Goal: Task Accomplishment & Management: Use online tool/utility

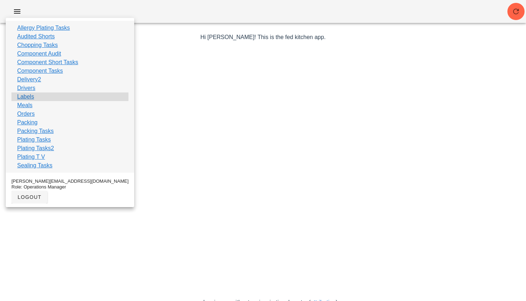
click at [26, 97] on link "Labels" at bounding box center [25, 96] width 17 height 9
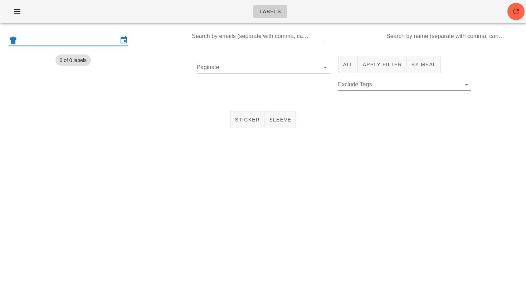
click at [58, 39] on input "text" at bounding box center [69, 39] width 100 height 11
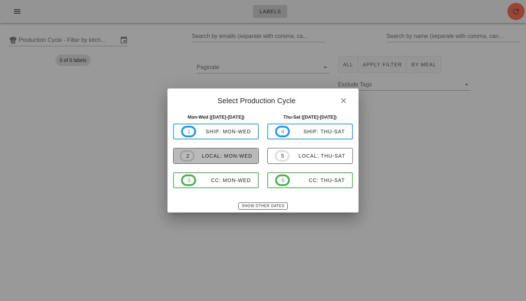
click at [224, 160] on span "2 local: Mon-Wed" at bounding box center [216, 155] width 73 height 11
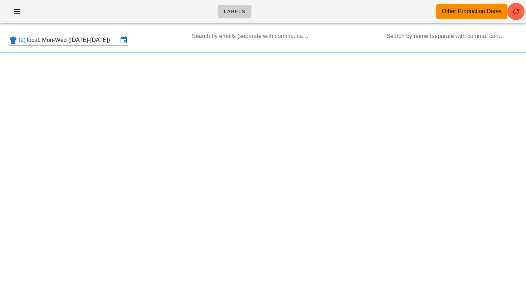
click at [75, 40] on input "local: Mon-Wed ([DATE]-[DATE])" at bounding box center [72, 39] width 91 height 11
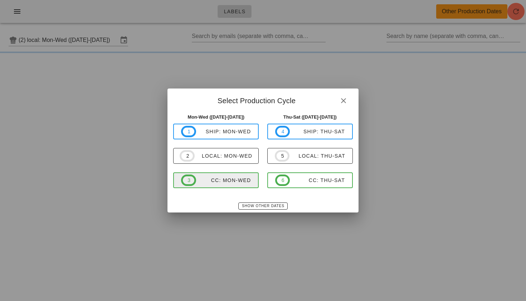
click at [201, 181] on div "CC: Mon-Wed" at bounding box center [223, 180] width 55 height 6
type input "CC: Mon-Wed ([DATE]-[DATE])"
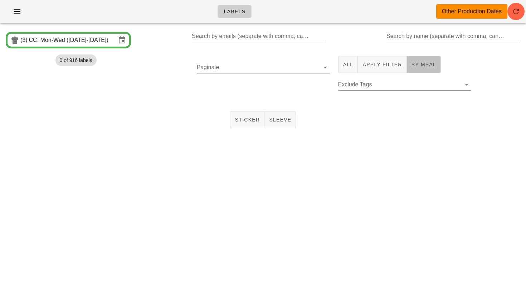
click at [416, 65] on span "By Meal" at bounding box center [423, 65] width 25 height 6
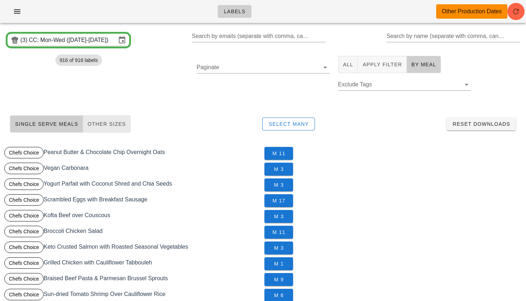
click at [108, 126] on span "Other Sizes" at bounding box center [106, 124] width 39 height 6
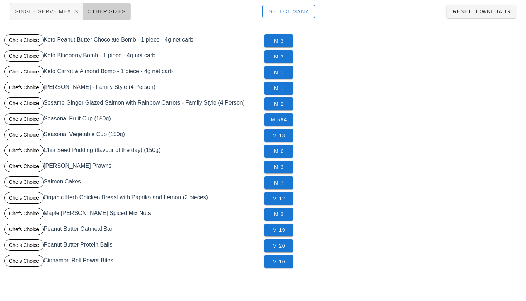
scroll to position [112, 0]
click at [286, 101] on span "M 2" at bounding box center [278, 104] width 17 height 6
click at [279, 91] on span "M 1" at bounding box center [278, 88] width 17 height 6
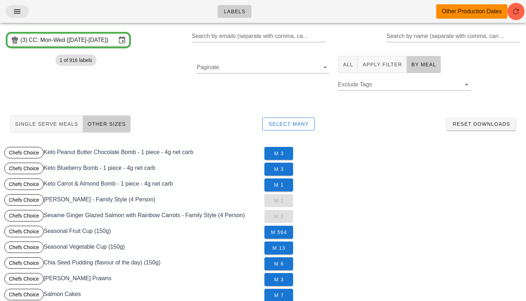
click at [17, 10] on icon "button" at bounding box center [17, 11] width 9 height 9
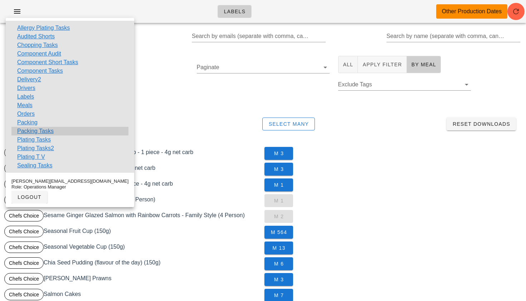
click at [32, 131] on link "Packing Tasks" at bounding box center [35, 131] width 37 height 9
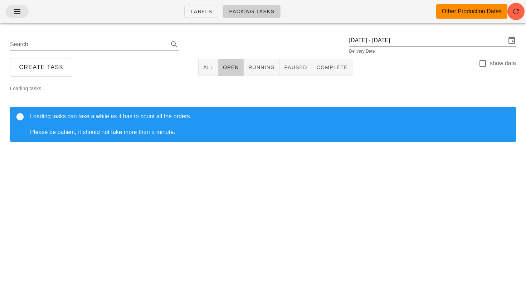
click at [16, 13] on icon "button" at bounding box center [17, 11] width 9 height 9
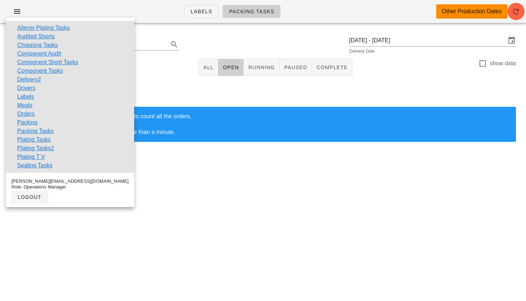
click at [235, 53] on div "Search [DATE] - [DATE] Delivery Date" at bounding box center [263, 44] width 518 height 23
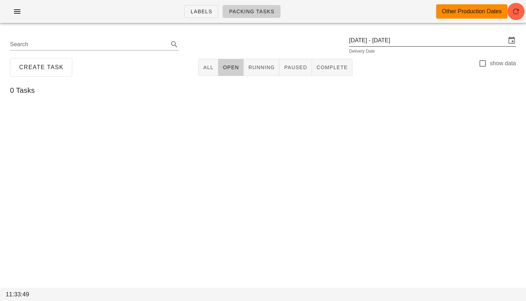
click at [395, 37] on input "[DATE] - [DATE]" at bounding box center [427, 40] width 157 height 11
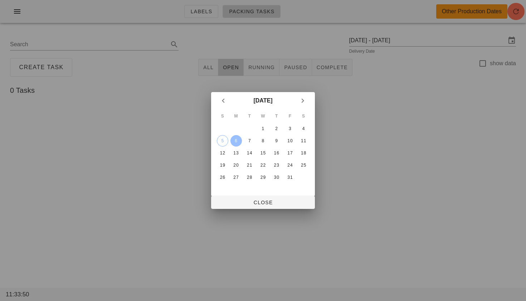
click at [239, 139] on div "6" at bounding box center [236, 140] width 11 height 5
click at [222, 144] on button "5" at bounding box center [222, 140] width 11 height 11
click at [237, 204] on span "Close" at bounding box center [263, 202] width 92 height 6
type input "[DATE]"
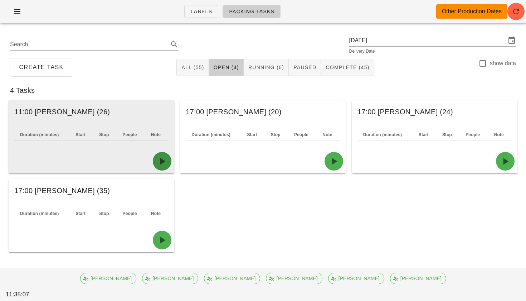
click at [161, 160] on icon "button" at bounding box center [161, 160] width 11 height 11
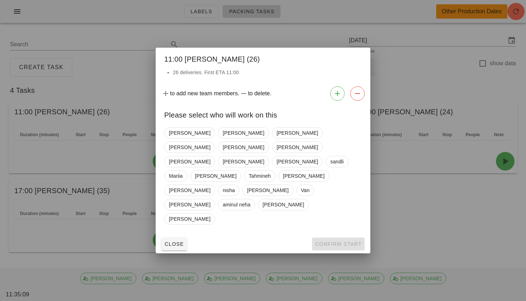
click at [242, 189] on div "[PERSON_NAME] [PERSON_NAME] [PERSON_NAME] [PERSON_NAME] [PERSON_NAME] [PERSON_N…" at bounding box center [263, 175] width 198 height 103
click at [215, 185] on span "[PERSON_NAME]" at bounding box center [189, 189] width 51 height 11
click at [343, 241] on span "Confirm Start" at bounding box center [338, 244] width 47 height 6
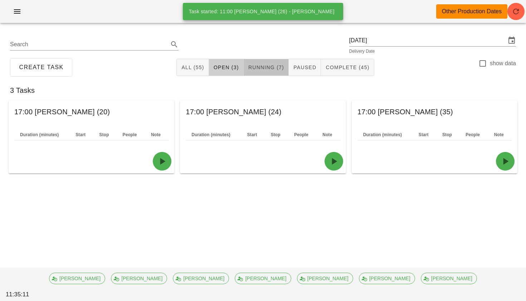
click at [270, 64] on span "Running (7)" at bounding box center [266, 67] width 36 height 6
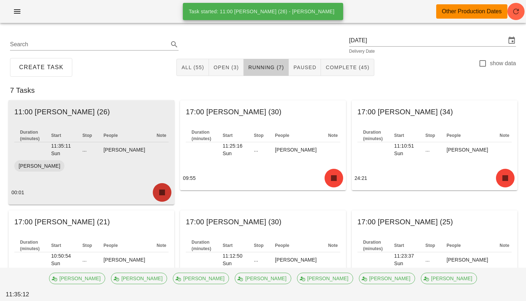
click at [163, 198] on icon "button" at bounding box center [161, 192] width 11 height 11
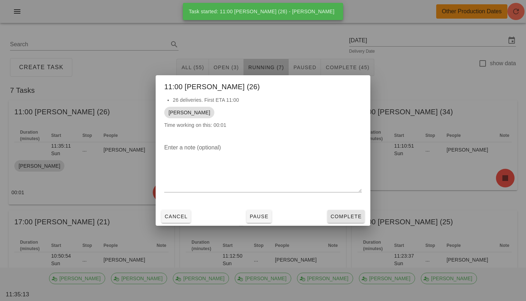
click at [340, 219] on span "Complete" at bounding box center [346, 216] width 32 height 6
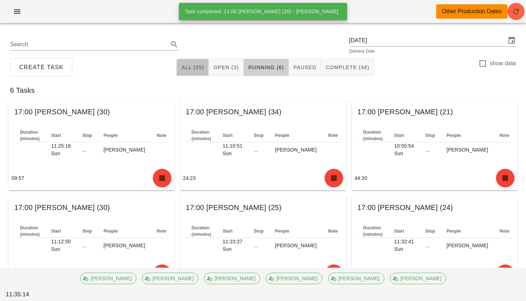
click at [202, 63] on button "All (55)" at bounding box center [193, 67] width 32 height 17
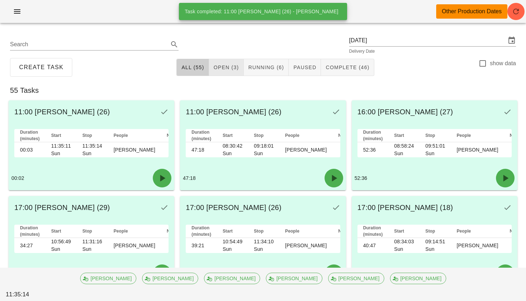
click at [224, 64] on span "Open (3)" at bounding box center [226, 67] width 26 height 6
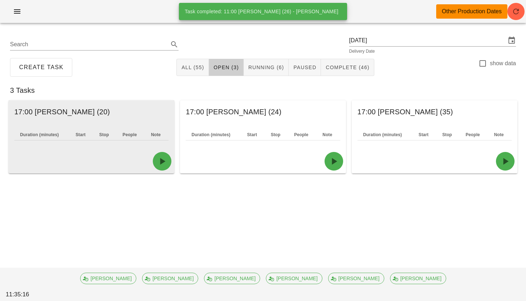
click at [131, 149] on div "Duration (minutes) Start Stop People Note" at bounding box center [92, 136] width 166 height 26
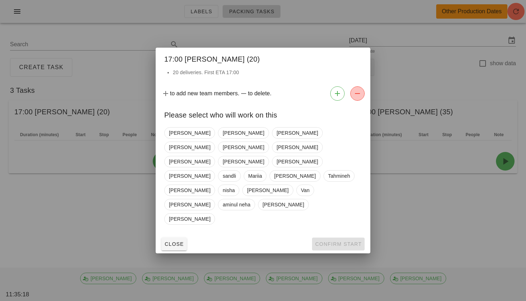
click at [360, 98] on icon "button" at bounding box center [357, 93] width 9 height 9
click at [301, 185] on span "Van" at bounding box center [305, 190] width 9 height 11
click at [358, 98] on icon "button" at bounding box center [357, 93] width 9 height 9
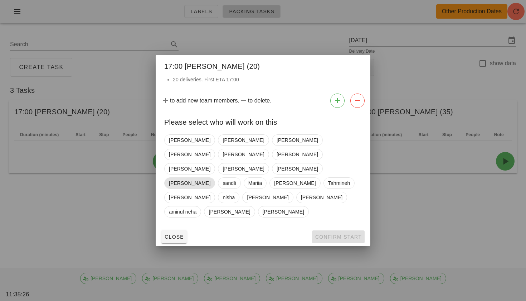
click at [211, 178] on span "[PERSON_NAME]" at bounding box center [190, 183] width 42 height 11
click at [356, 105] on icon "button" at bounding box center [357, 100] width 9 height 9
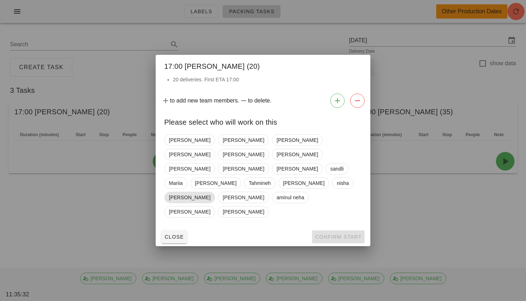
click at [211, 192] on span "[PERSON_NAME]" at bounding box center [190, 197] width 42 height 11
click at [359, 105] on icon "button" at bounding box center [357, 100] width 9 height 9
click at [178, 234] on span "Close" at bounding box center [174, 237] width 20 height 6
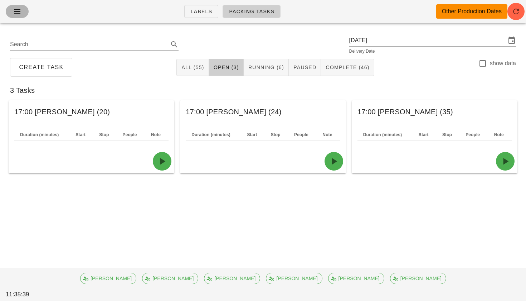
click at [16, 13] on icon "button" at bounding box center [17, 11] width 9 height 9
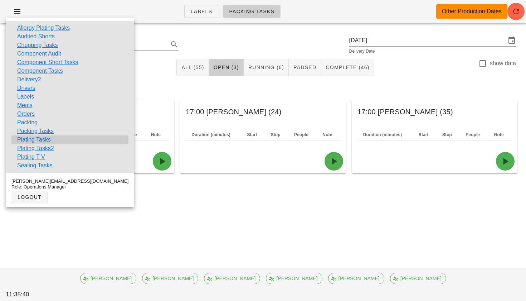
click at [39, 140] on link "Plating Tasks" at bounding box center [34, 139] width 34 height 9
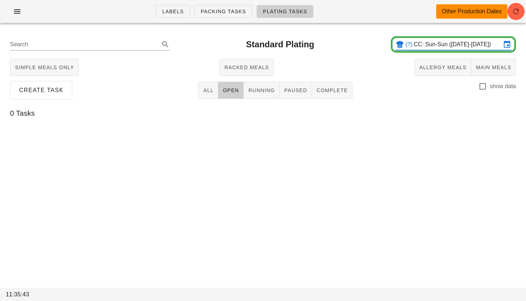
click at [455, 39] on input "CC: Sun-Sun ([DATE]-[DATE])" at bounding box center [457, 44] width 87 height 11
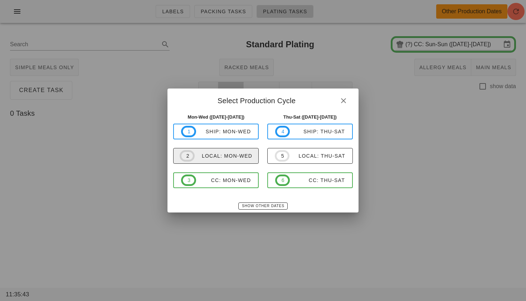
click at [233, 151] on span "2 local: Mon-Wed" at bounding box center [216, 155] width 73 height 11
type input "local: Mon-Wed ([DATE]-[DATE])"
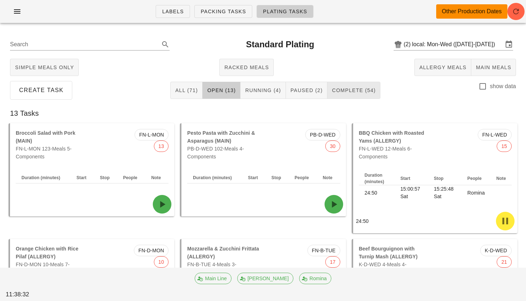
click at [356, 93] on span "Complete (54)" at bounding box center [354, 90] width 44 height 6
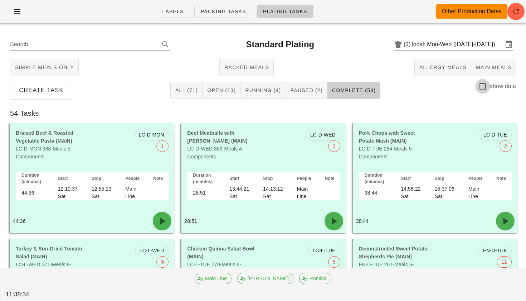
click at [482, 85] on div at bounding box center [483, 86] width 12 height 12
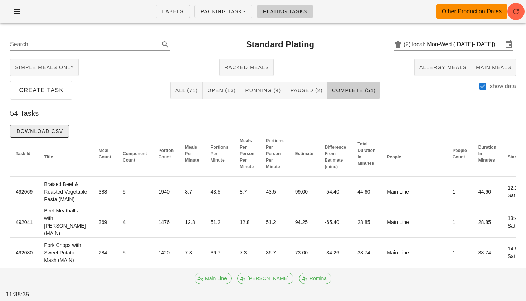
click at [45, 129] on span "Download CSV" at bounding box center [39, 131] width 47 height 6
click at [255, 97] on button "Running (4)" at bounding box center [263, 90] width 45 height 17
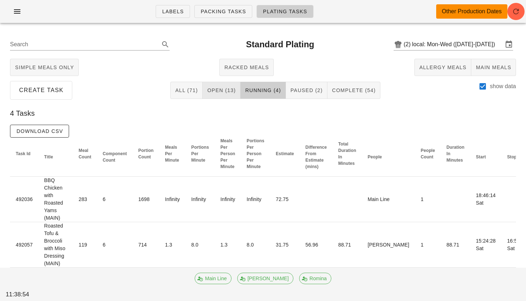
click at [228, 90] on span "Open (13)" at bounding box center [221, 90] width 29 height 6
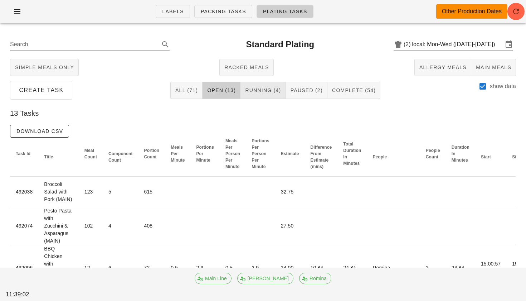
click at [256, 97] on button "Running (4)" at bounding box center [263, 90] width 45 height 17
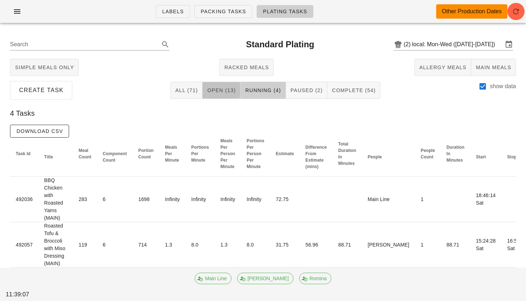
click at [237, 95] on button "Open (13)" at bounding box center [222, 90] width 38 height 17
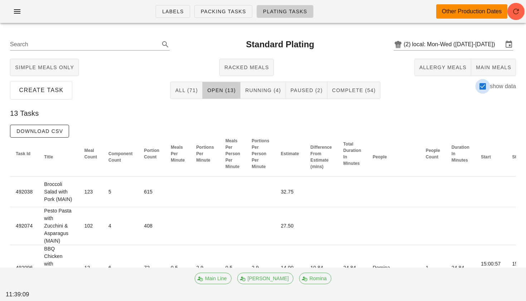
click at [483, 92] on div at bounding box center [483, 86] width 12 height 12
checkbox input "false"
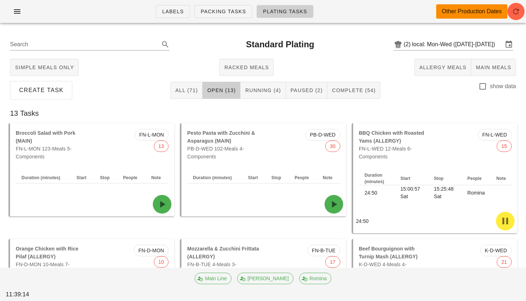
scroll to position [0, 0]
click at [255, 101] on div "Create Task All (71) Open (13) Running (4) Paused (2) Complete (54) show data" at bounding box center [263, 90] width 518 height 23
click at [303, 90] on span "Paused (2)" at bounding box center [306, 90] width 33 height 6
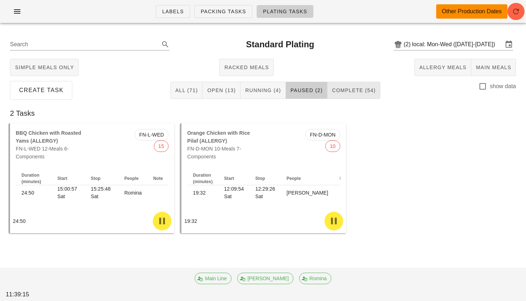
click at [346, 89] on span "Complete (54)" at bounding box center [354, 90] width 44 height 6
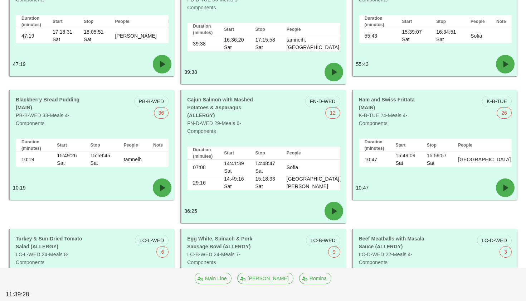
scroll to position [1123, 0]
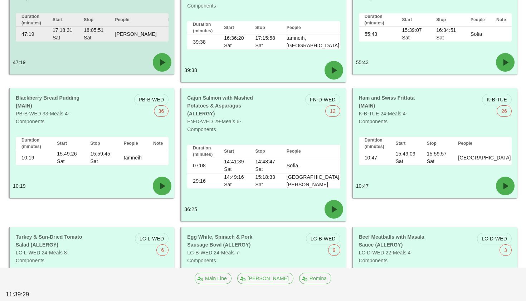
click at [113, 53] on div "47:19" at bounding box center [92, 62] width 164 height 24
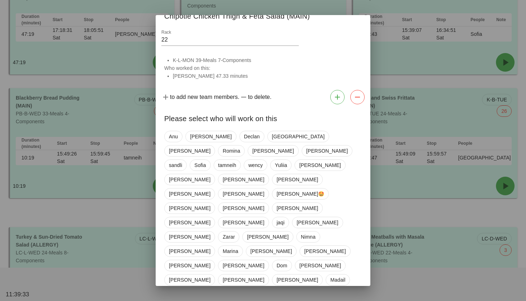
scroll to position [10, 0]
click at [402, 114] on div at bounding box center [263, 150] width 526 height 301
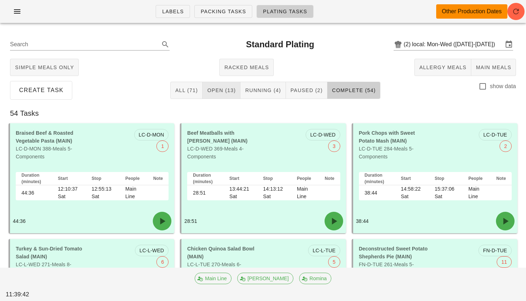
click at [223, 89] on span "Open (13)" at bounding box center [221, 90] width 29 height 6
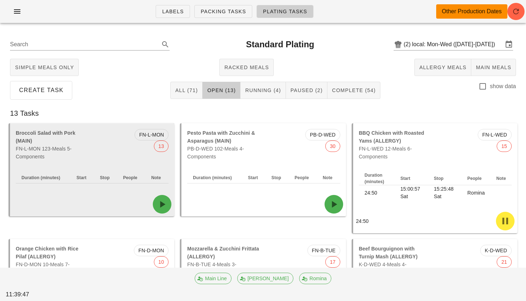
click at [139, 201] on div at bounding box center [92, 204] width 164 height 24
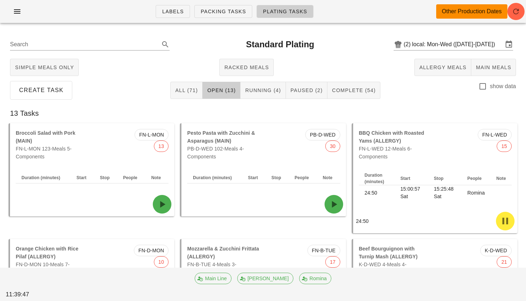
type input "13"
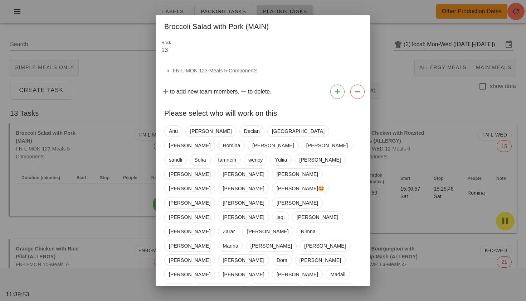
click at [177, 298] on span "van" at bounding box center [173, 303] width 8 height 11
click at [267, 298] on span "keilyn" at bounding box center [273, 303] width 13 height 11
click at [188, 283] on span "Vivienne" at bounding box center [178, 288] width 19 height 11
click at [223, 255] on span "[PERSON_NAME]" at bounding box center [244, 260] width 42 height 11
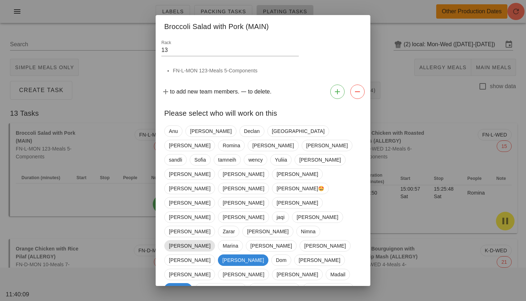
click at [211, 240] on span "[PERSON_NAME]" at bounding box center [190, 245] width 42 height 11
click at [291, 240] on span "[PERSON_NAME]" at bounding box center [271, 245] width 42 height 11
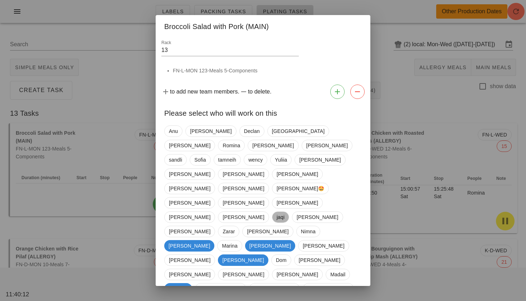
click at [282, 212] on span "jaqi" at bounding box center [281, 217] width 8 height 11
click at [223, 169] on span "[PERSON_NAME]" at bounding box center [244, 174] width 42 height 11
click at [299, 255] on span "[PERSON_NAME]" at bounding box center [320, 260] width 42 height 11
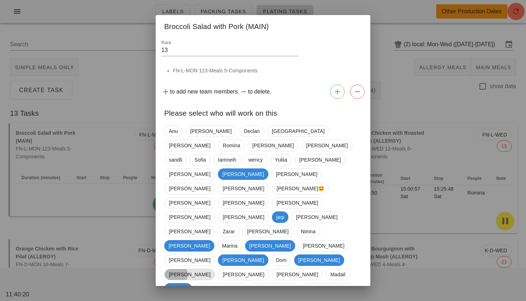
click at [211, 269] on span "[PERSON_NAME]" at bounding box center [190, 274] width 42 height 11
click at [264, 269] on span "[PERSON_NAME]" at bounding box center [243, 274] width 42 height 11
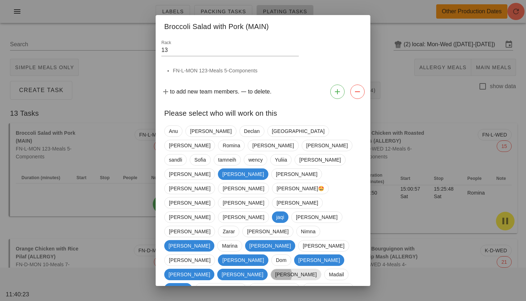
click at [317, 269] on span "[PERSON_NAME]" at bounding box center [296, 274] width 42 height 11
click at [358, 96] on icon "button" at bounding box center [357, 91] width 9 height 9
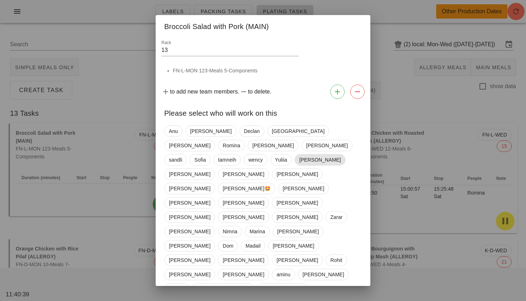
click at [331, 165] on span "[PERSON_NAME]" at bounding box center [320, 159] width 42 height 11
click at [326, 211] on span "Zarar" at bounding box center [336, 216] width 21 height 11
click at [223, 255] on span "[PERSON_NAME]" at bounding box center [244, 260] width 42 height 11
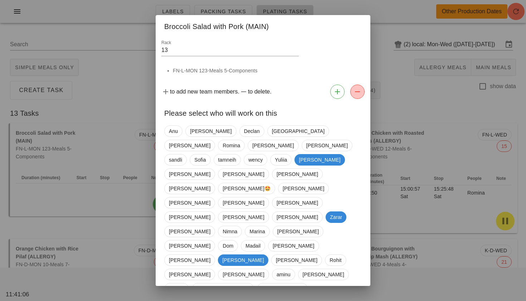
click at [357, 96] on icon "button" at bounding box center [357, 91] width 9 height 9
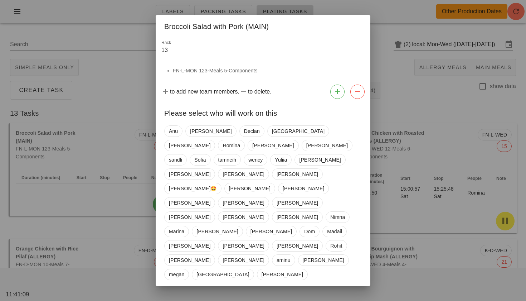
click at [394, 168] on div at bounding box center [263, 150] width 526 height 301
